Goal: Complete application form

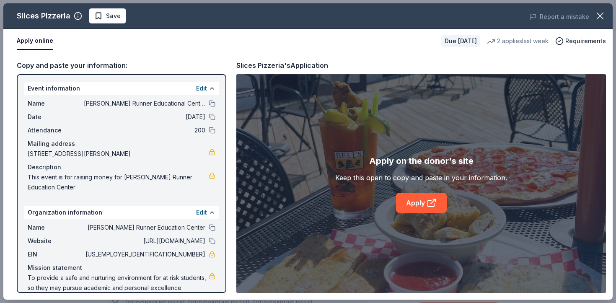
click at [6, 0] on html "Edna Runner Educational Center 40th Anniversary Celebration Start free trial Ea…" at bounding box center [308, 151] width 616 height 303
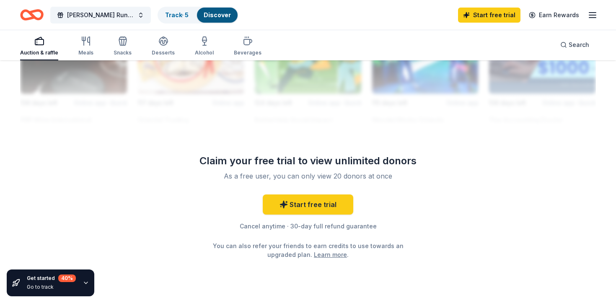
scroll to position [808, 0]
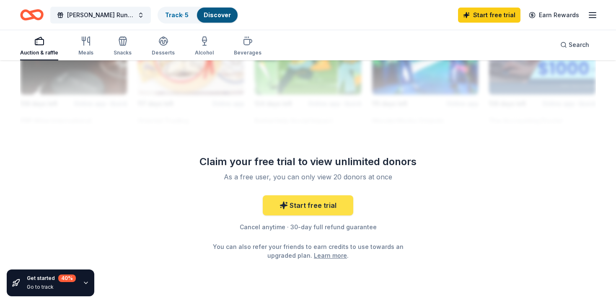
click at [327, 211] on link "Start free trial" at bounding box center [308, 205] width 91 height 20
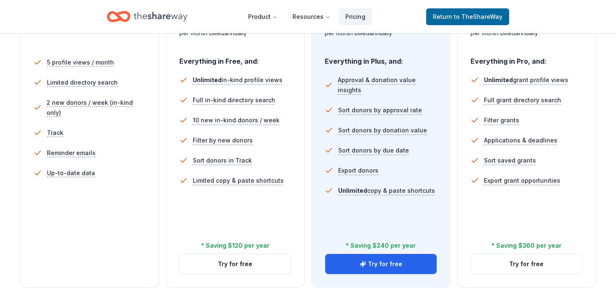
scroll to position [238, 0]
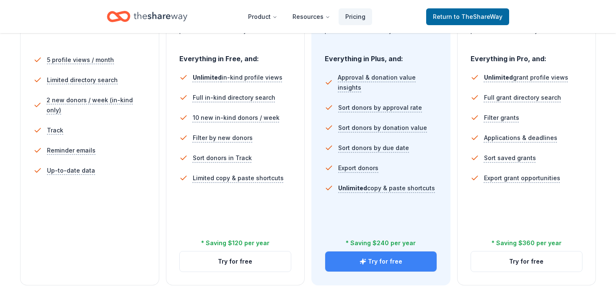
click at [348, 267] on button "Try for free" at bounding box center [381, 262] width 112 height 20
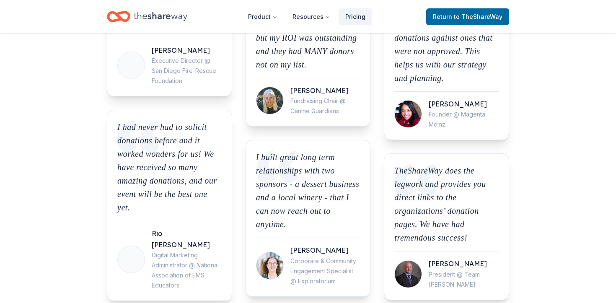
scroll to position [238, 0]
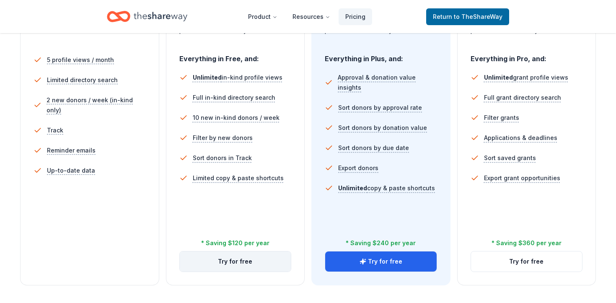
click at [218, 264] on button "Try for free" at bounding box center [236, 262] width 112 height 20
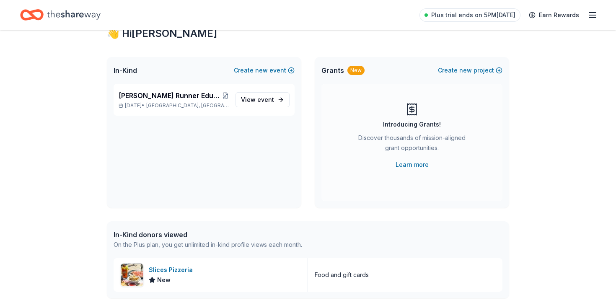
scroll to position [17, 0]
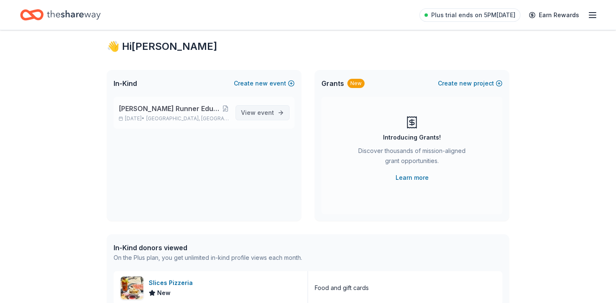
click at [270, 114] on span "event" at bounding box center [265, 112] width 17 height 7
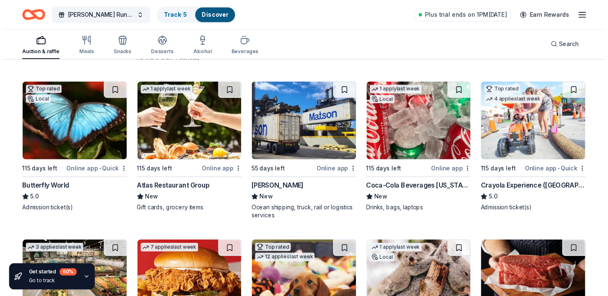
scroll to position [740, 0]
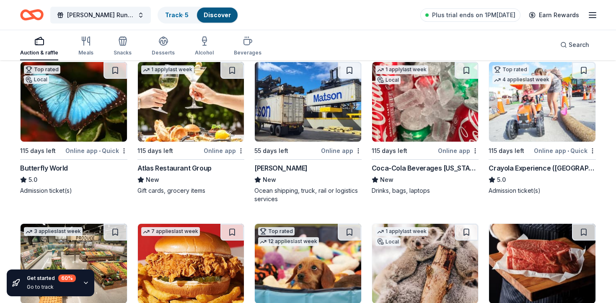
click at [85, 127] on img at bounding box center [74, 102] width 107 height 80
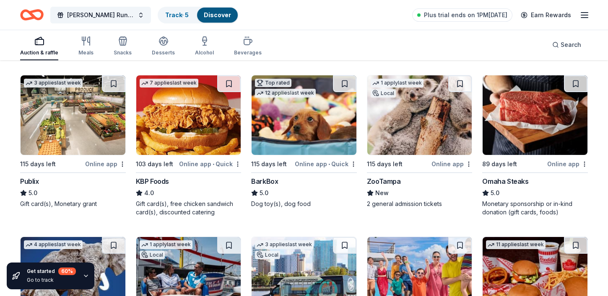
scroll to position [892, 0]
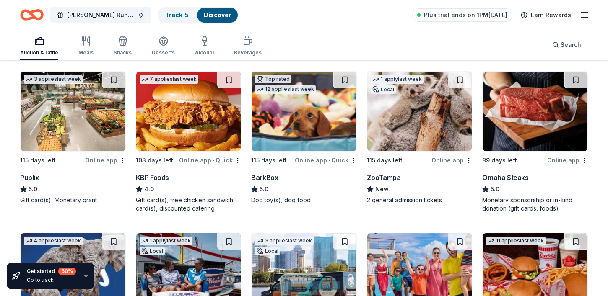
click at [283, 113] on img at bounding box center [304, 112] width 105 height 80
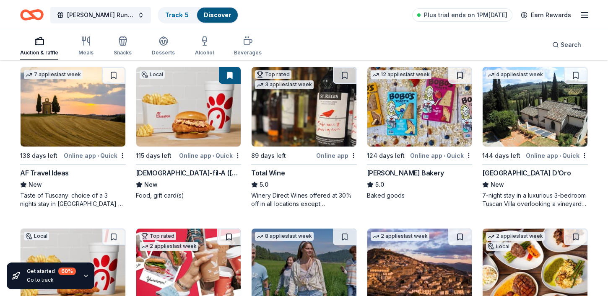
scroll to position [1223, 0]
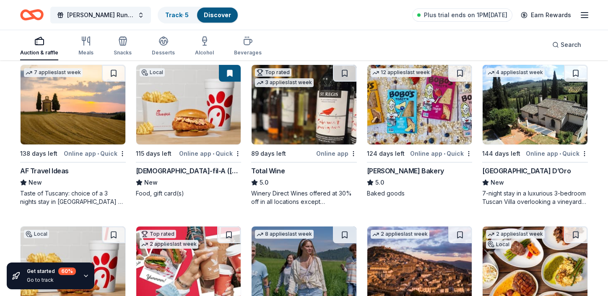
click at [514, 103] on img at bounding box center [535, 105] width 105 height 80
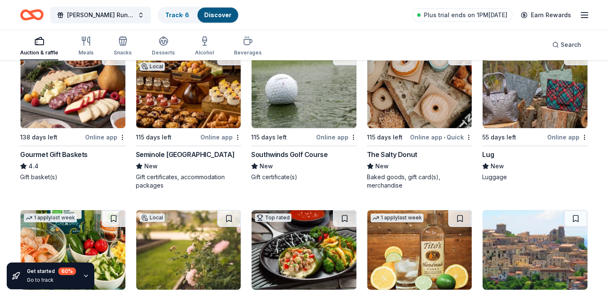
scroll to position [1718, 0]
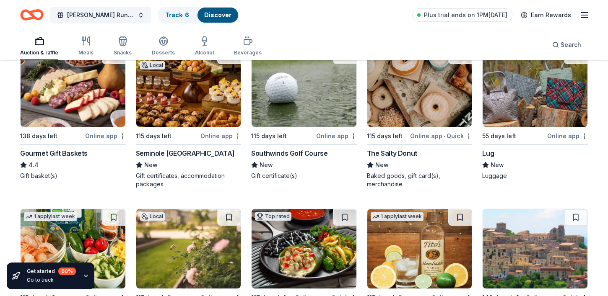
click at [216, 105] on img at bounding box center [188, 87] width 105 height 80
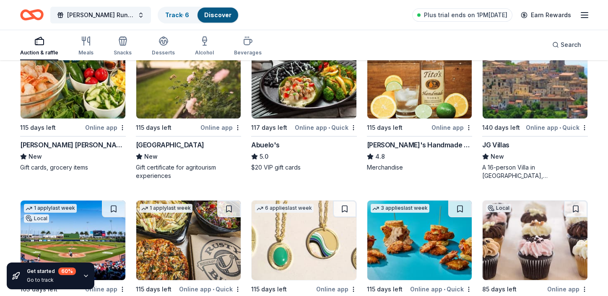
scroll to position [1817, 0]
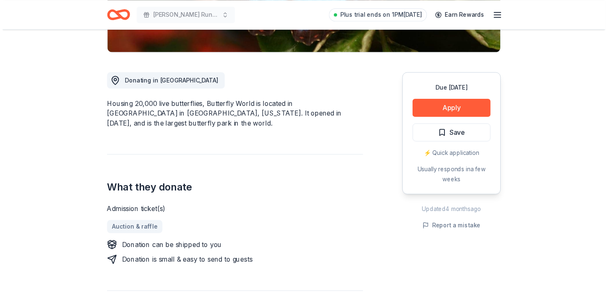
scroll to position [205, 0]
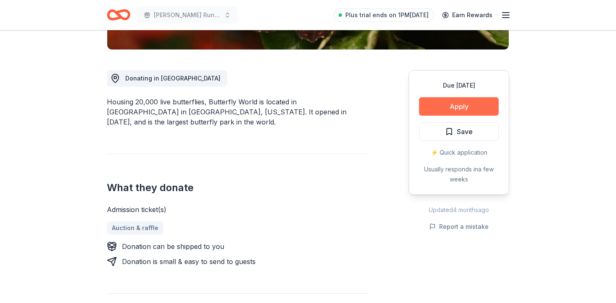
click at [459, 110] on button "Apply" at bounding box center [459, 106] width 80 height 18
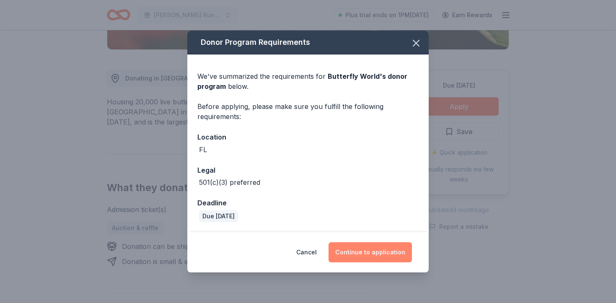
click at [375, 249] on button "Continue to application" at bounding box center [370, 252] width 83 height 20
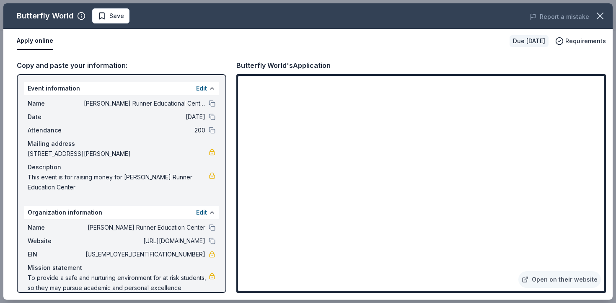
click at [147, 150] on span "[STREET_ADDRESS][PERSON_NAME]" at bounding box center [118, 154] width 181 height 10
click at [136, 151] on span "[STREET_ADDRESS][PERSON_NAME]" at bounding box center [118, 154] width 181 height 10
drag, startPoint x: 148, startPoint y: 151, endPoint x: 32, endPoint y: 148, distance: 115.8
click at [32, 148] on div "Mailing address 7187 Edna Runner Way, Jupiter, FL 33458" at bounding box center [122, 149] width 188 height 20
click at [26, 155] on div "Name Edna Runner Educational Center 40th Anniversary Celebration Date 02/21/26 …" at bounding box center [121, 145] width 195 height 101
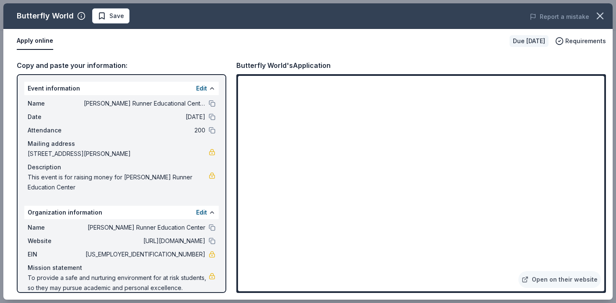
drag, startPoint x: 26, startPoint y: 153, endPoint x: 163, endPoint y: 163, distance: 137.1
click at [162, 164] on div "Name Edna Runner Educational Center 40th Anniversary Celebration Date 02/21/26 …" at bounding box center [121, 145] width 195 height 101
click at [166, 152] on span "7187 Edna Runner Way, Jupiter, FL 33458" at bounding box center [118, 154] width 181 height 10
drag, startPoint x: 153, startPoint y: 152, endPoint x: 89, endPoint y: 154, distance: 64.6
click at [86, 153] on span "7187 Edna Runner Way, Jupiter, FL 33458" at bounding box center [118, 154] width 181 height 10
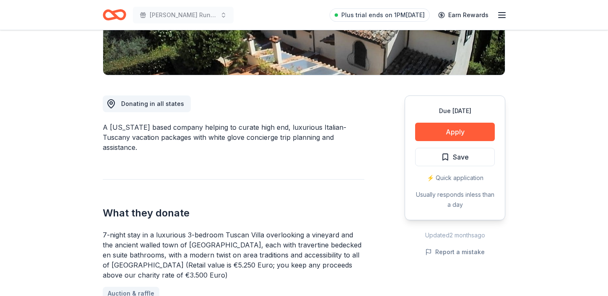
scroll to position [182, 0]
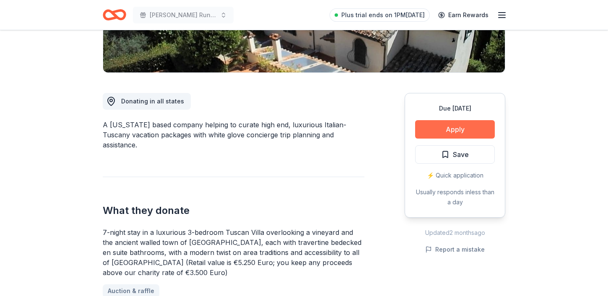
click at [438, 127] on button "Apply" at bounding box center [455, 129] width 80 height 18
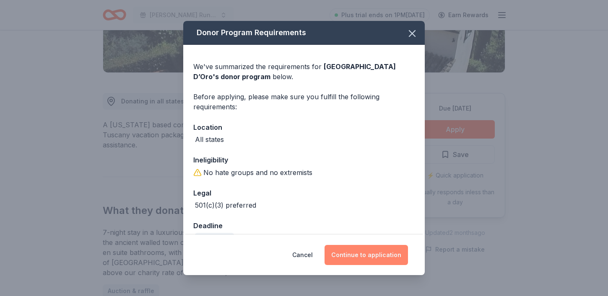
click at [383, 252] on button "Continue to application" at bounding box center [366, 255] width 83 height 20
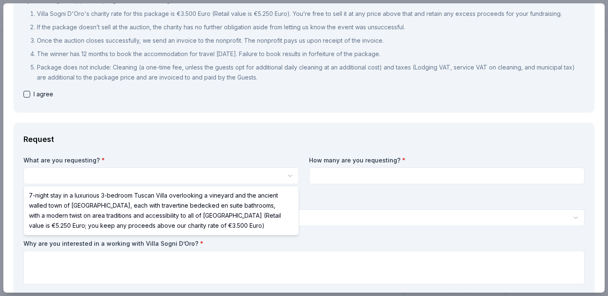
scroll to position [0, 0]
click at [239, 181] on html "[PERSON_NAME] Runner Educational Center 40th Anniversary Celebration Save Apply…" at bounding box center [304, 148] width 608 height 296
select select "7-night stay in a luxurious 3-bedroom Tuscan Villa overlooking a vineyard and t…"
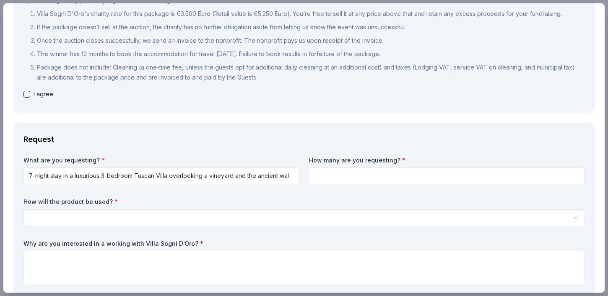
click at [324, 177] on input at bounding box center [447, 176] width 276 height 17
type input "1"
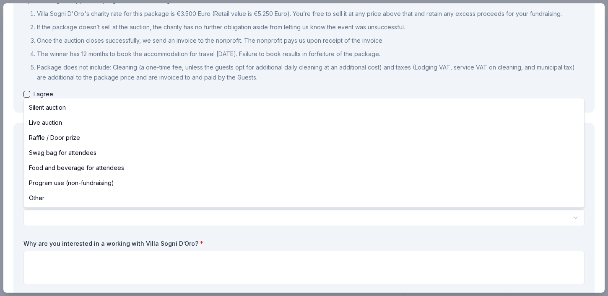
click at [283, 213] on html "Edna Runner Educational Center 40th Anniversary Celebration Save Apply Due in 1…" at bounding box center [304, 148] width 608 height 296
select select "liveAuction"
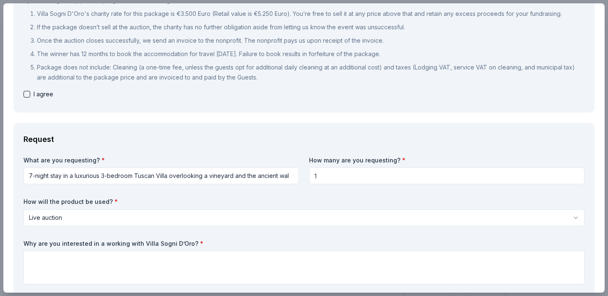
click at [29, 96] on button "button" at bounding box center [26, 94] width 7 height 7
checkbox input "true"
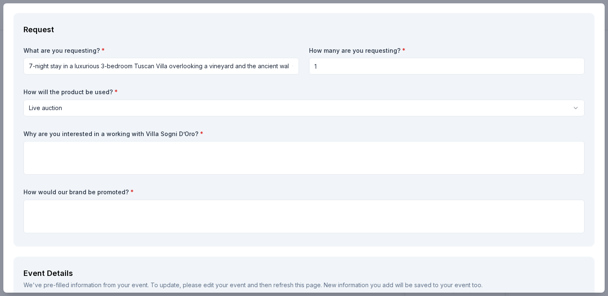
scroll to position [230, 0]
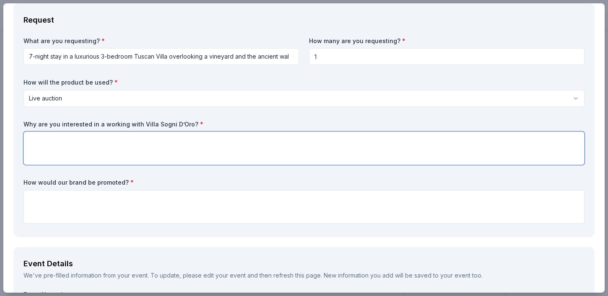
click at [142, 139] on textarea at bounding box center [303, 149] width 561 height 34
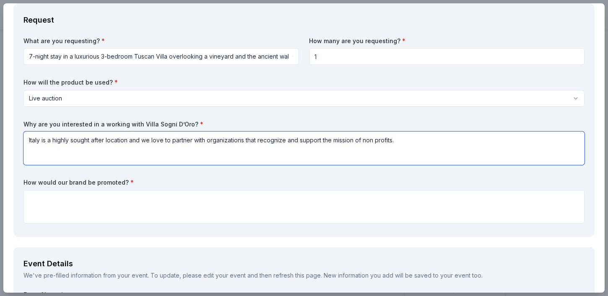
type textarea "Italy is a highly sought after location and we love to partner with organizatio…"
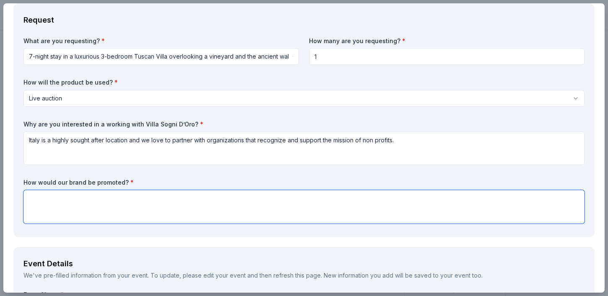
click at [96, 198] on textarea at bounding box center [303, 207] width 561 height 34
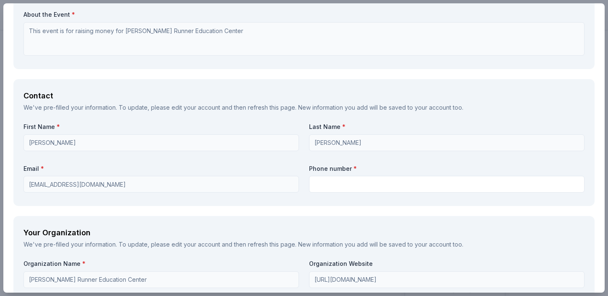
scroll to position [681, 0]
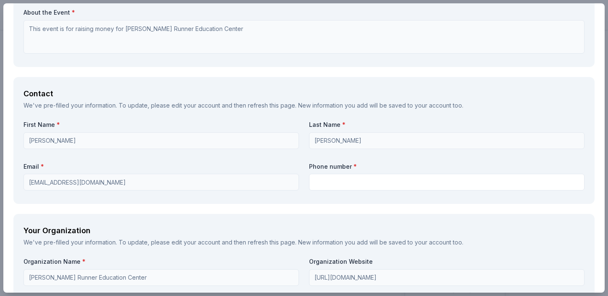
type textarea "Posters, Video, In Person Representative, All printed materials related to the …"
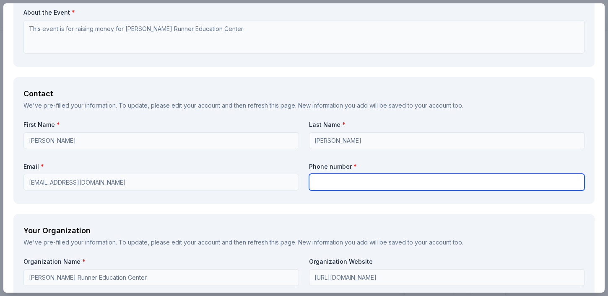
click at [322, 186] on input "text" at bounding box center [447, 182] width 276 height 17
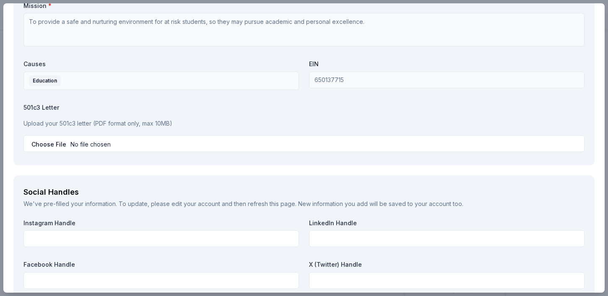
scroll to position [983, 0]
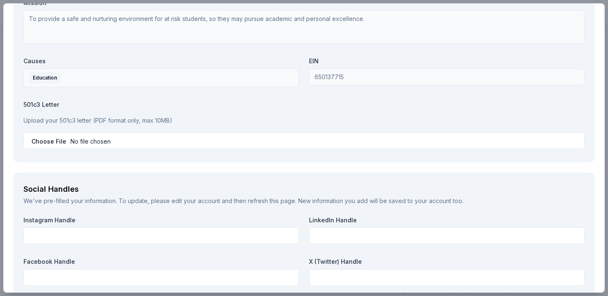
type input "561-578-7736"
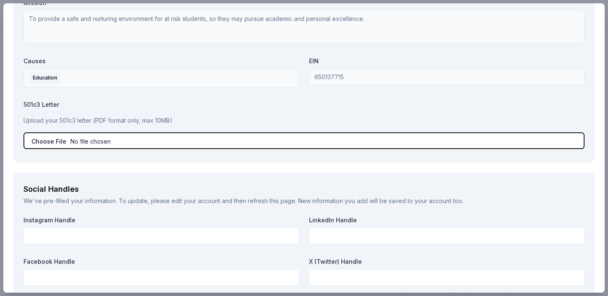
click at [55, 140] on input "file" at bounding box center [303, 141] width 561 height 17
type input "C:\fakepath\501c3 Letter.pdf"
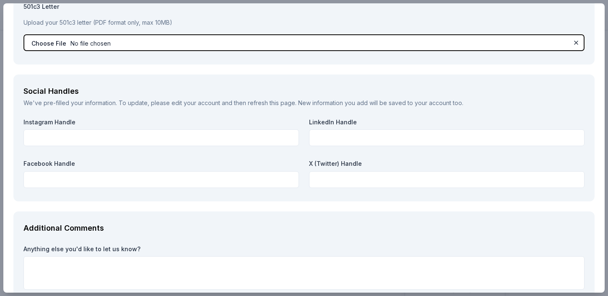
scroll to position [1135, 0]
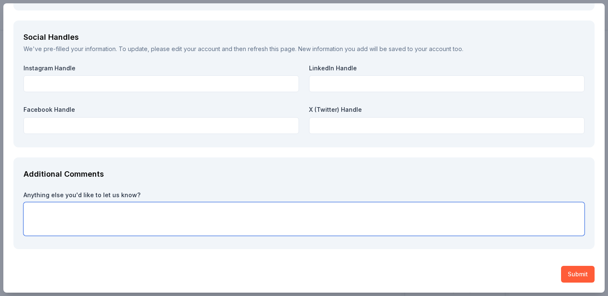
click at [237, 224] on textarea at bounding box center [303, 220] width 561 height 34
type textarea "This would be a tremendous boost to our fundraising efforts as these trips usua…"
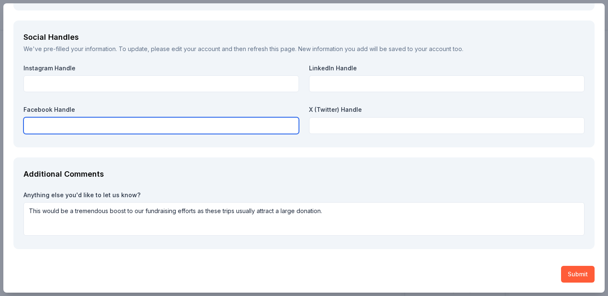
click at [158, 126] on input "text" at bounding box center [161, 125] width 276 height 17
paste input "https://www.facebook.com/EWRunnerEducationCenter"
type input "https://www.facebook.com/EWRunnerEducationCenter"
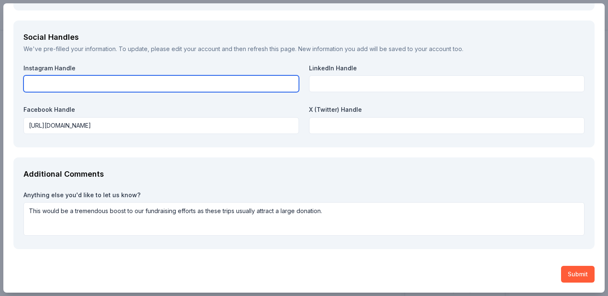
click at [200, 83] on input "text" at bounding box center [161, 83] width 276 height 17
type input "ednaunnereducationcenter"
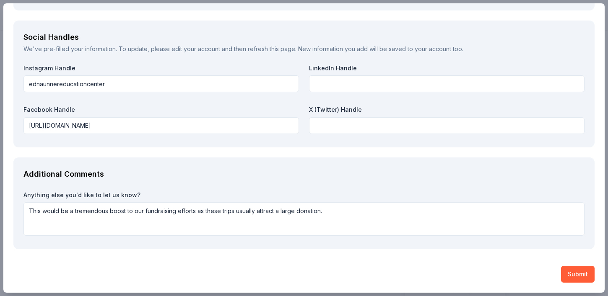
click at [577, 273] on button "Submit" at bounding box center [578, 274] width 34 height 17
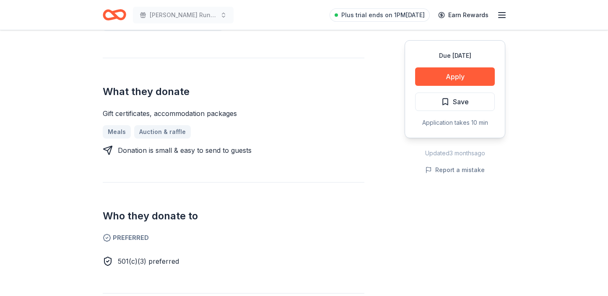
scroll to position [264, 0]
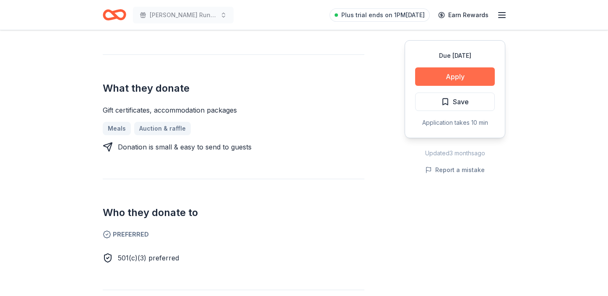
click at [467, 70] on button "Apply" at bounding box center [455, 77] width 80 height 18
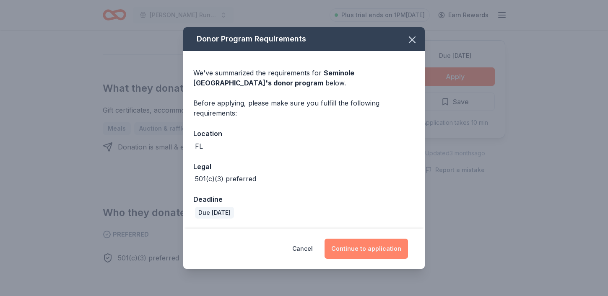
click at [379, 247] on button "Continue to application" at bounding box center [366, 249] width 83 height 20
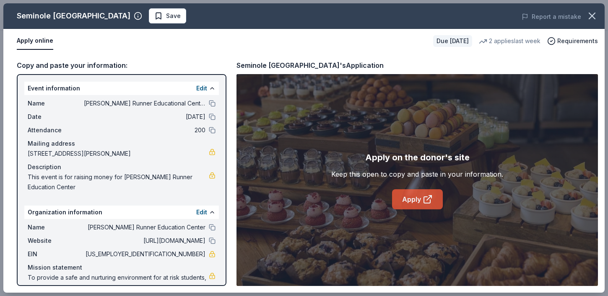
click at [419, 207] on link "Apply" at bounding box center [417, 200] width 51 height 20
